Goal: Navigation & Orientation: Find specific page/section

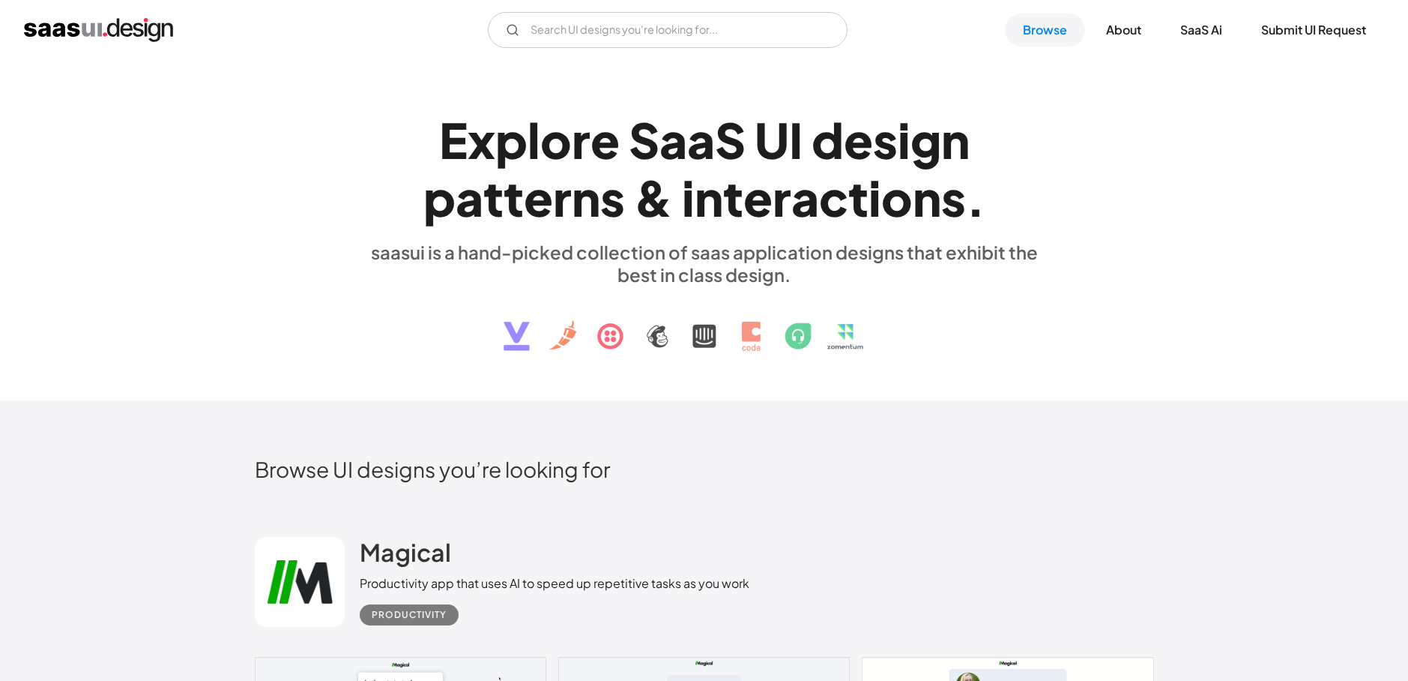
click at [136, 23] on img "home" at bounding box center [98, 30] width 149 height 24
click at [1047, 25] on link "Browse" at bounding box center [1045, 29] width 80 height 33
click at [1197, 22] on link "SaaS Ai" at bounding box center [1201, 29] width 78 height 33
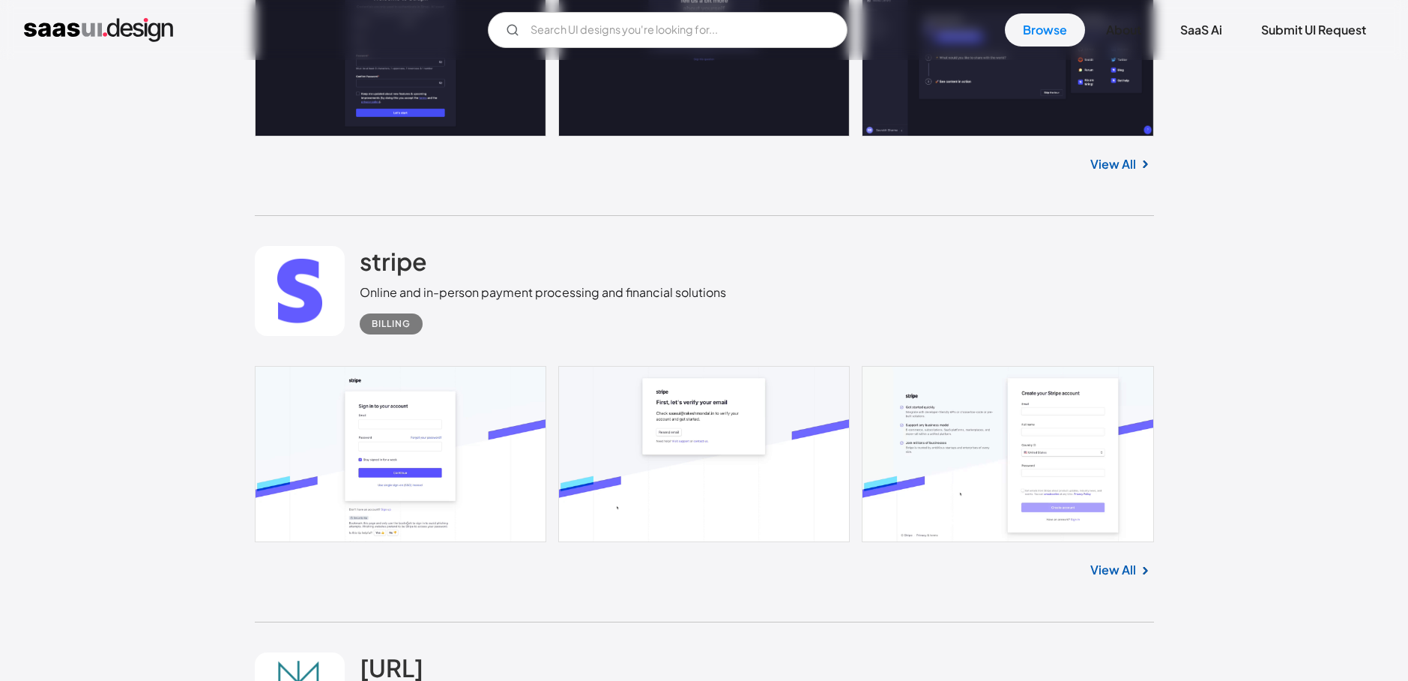
scroll to position [11809, 0]
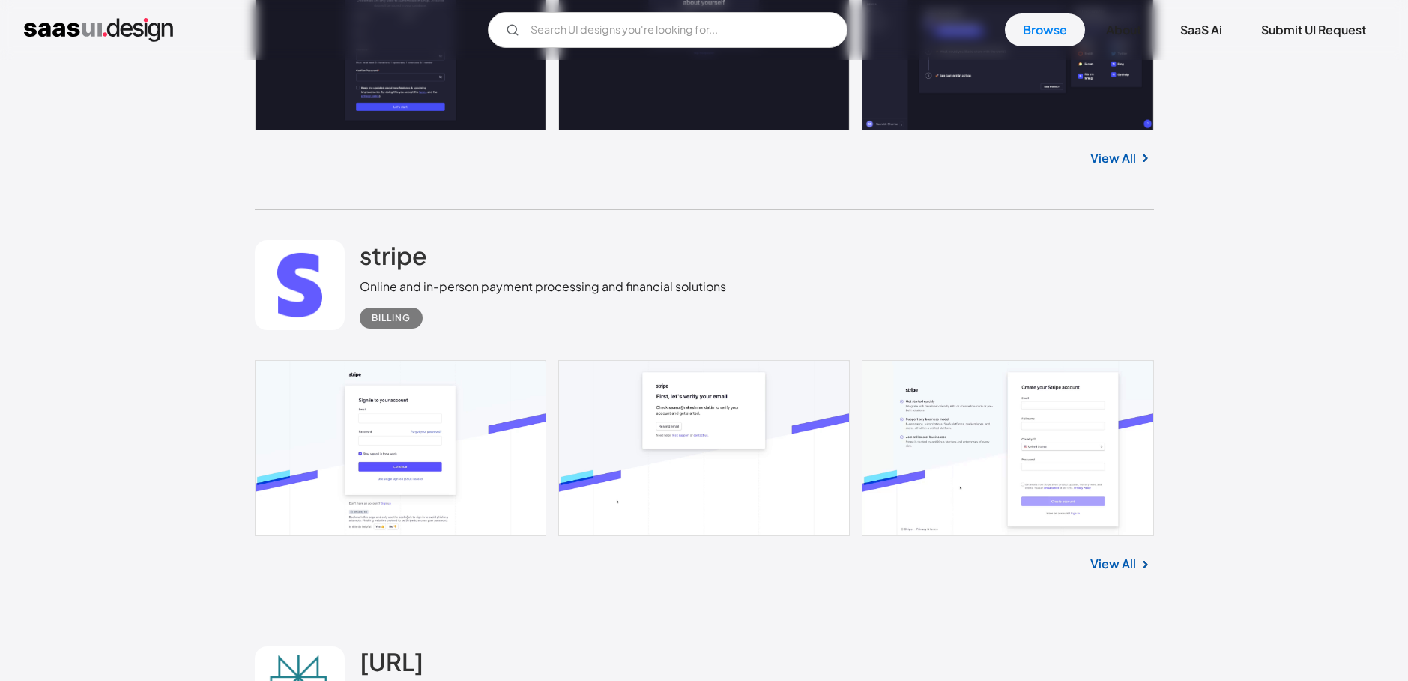
click at [401, 320] on div "Billing" at bounding box center [391, 318] width 39 height 18
click at [384, 435] on link at bounding box center [704, 447] width 899 height 175
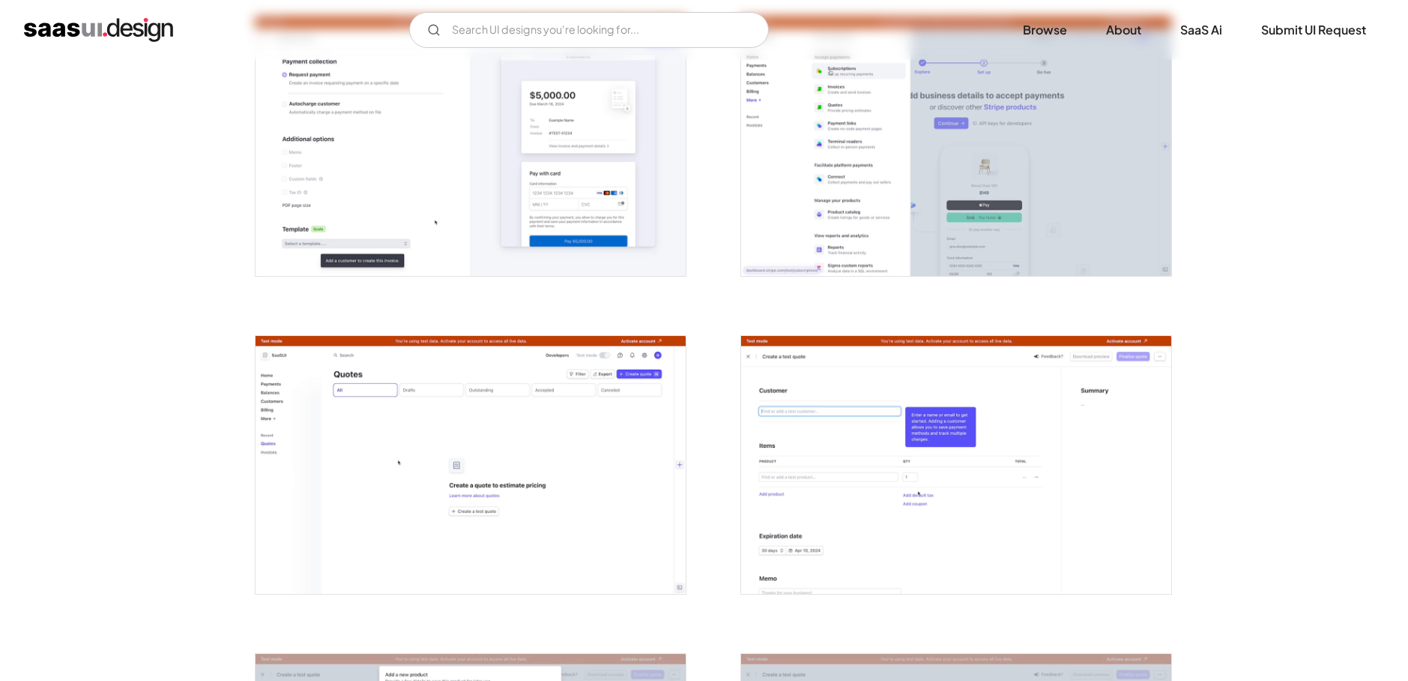
scroll to position [2067, 0]
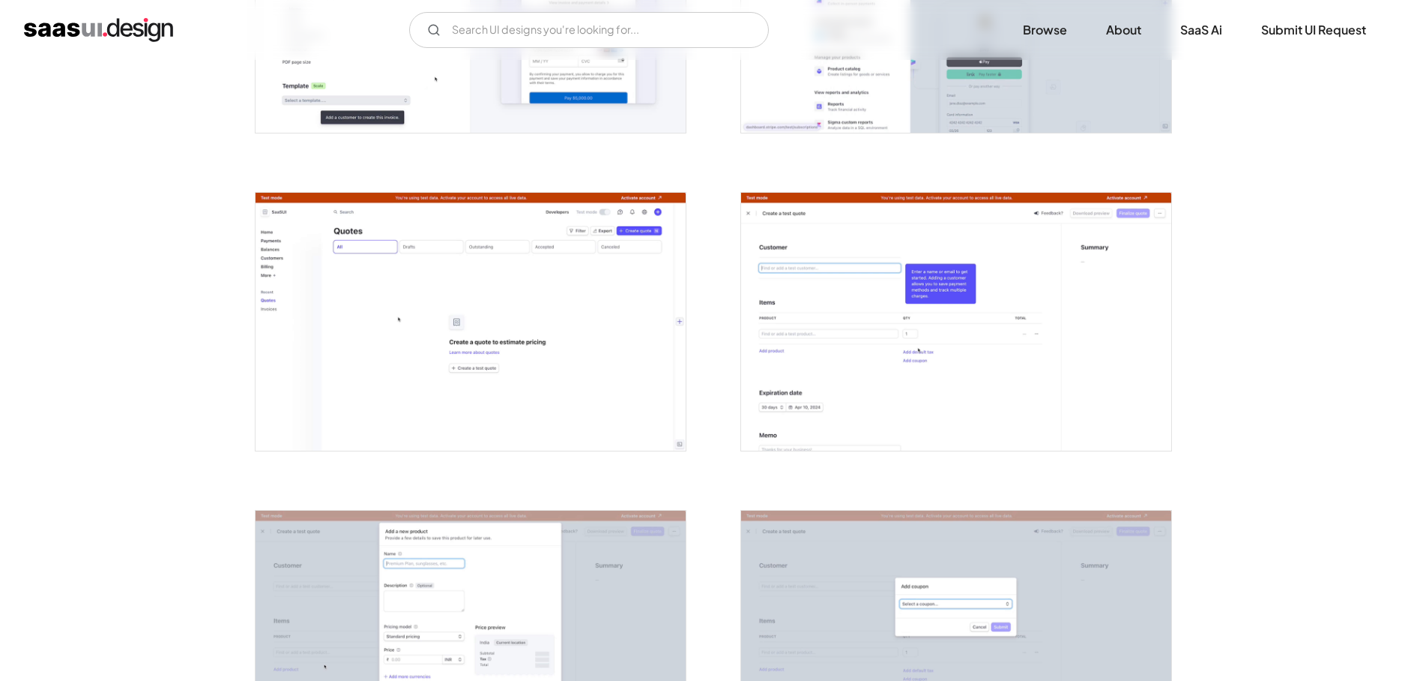
click at [495, 350] on img "open lightbox" at bounding box center [471, 322] width 430 height 258
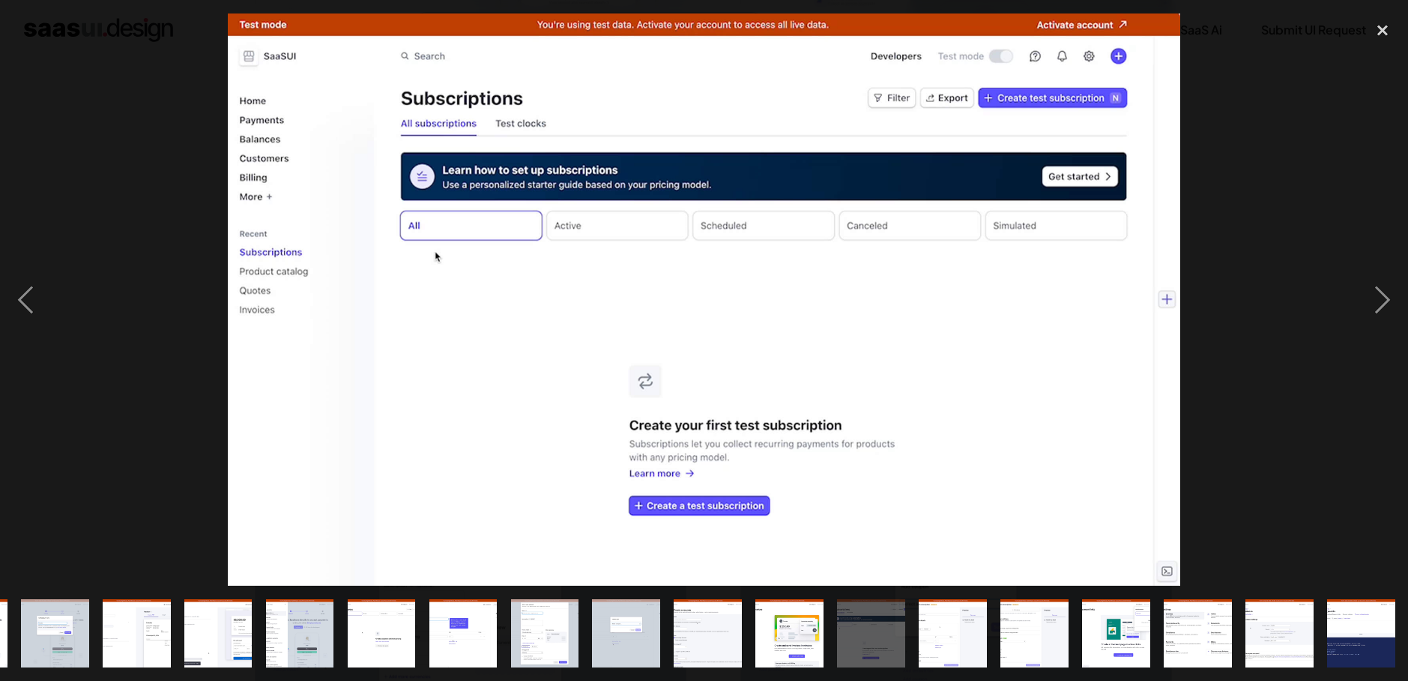
scroll to position [0, 647]
